Goal: Information Seeking & Learning: Find specific fact

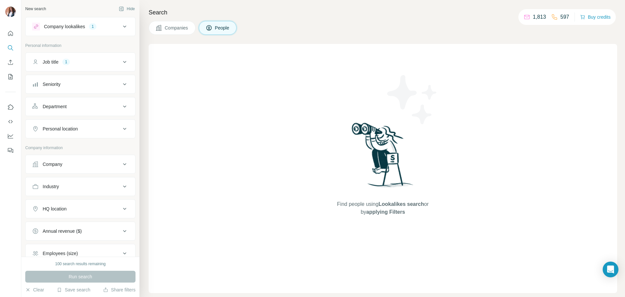
click at [408, 206] on span "Lookalikes search" at bounding box center [402, 204] width 46 height 6
click at [65, 277] on div "Run search" at bounding box center [80, 277] width 110 height 12
click at [124, 59] on icon at bounding box center [125, 62] width 8 height 8
click at [127, 23] on icon at bounding box center [125, 27] width 8 height 8
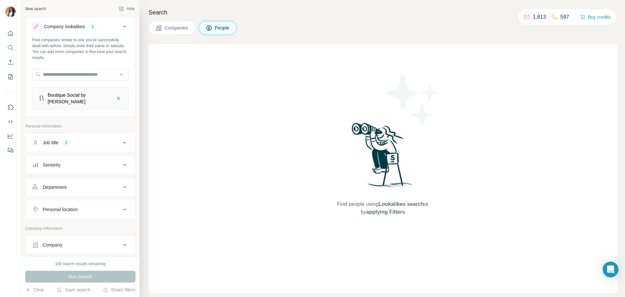
click at [127, 23] on icon at bounding box center [125, 27] width 8 height 8
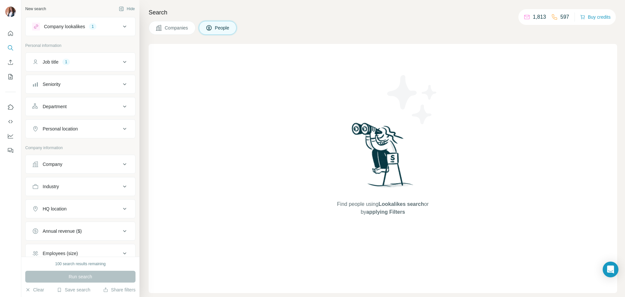
click at [116, 81] on div "Seniority" at bounding box center [76, 84] width 89 height 7
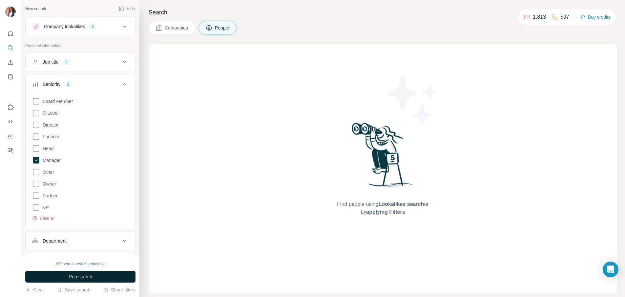
click at [74, 275] on span "Run search" at bounding box center [81, 277] width 24 height 7
click at [194, 28] on button "Companies" at bounding box center [172, 28] width 47 height 14
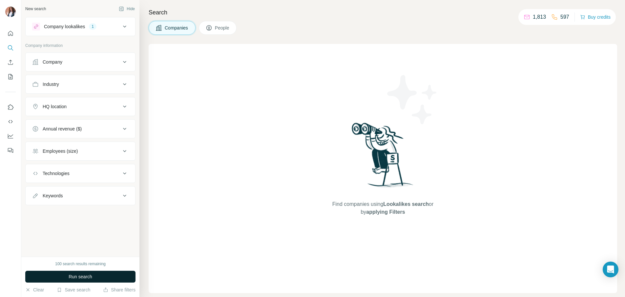
click at [49, 278] on button "Run search" at bounding box center [80, 277] width 110 height 12
